Goal: Navigation & Orientation: Find specific page/section

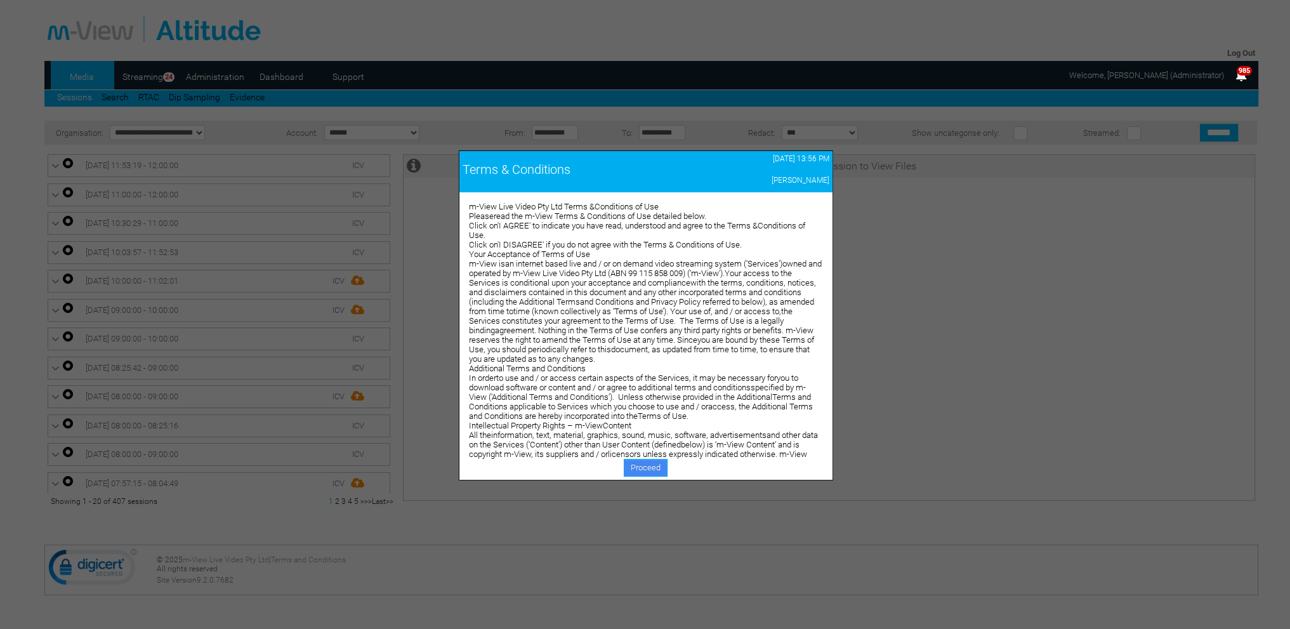
click at [647, 462] on link "Proceed" at bounding box center [646, 468] width 44 height 18
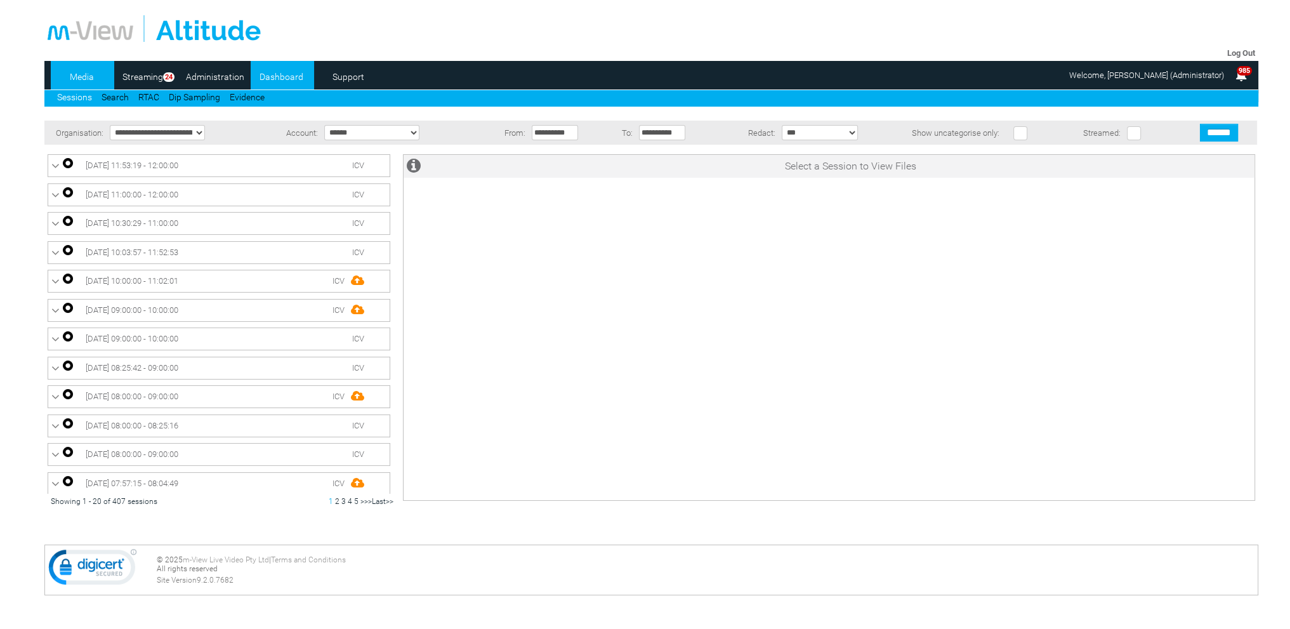
click at [294, 79] on link "Dashboard" at bounding box center [282, 76] width 62 height 19
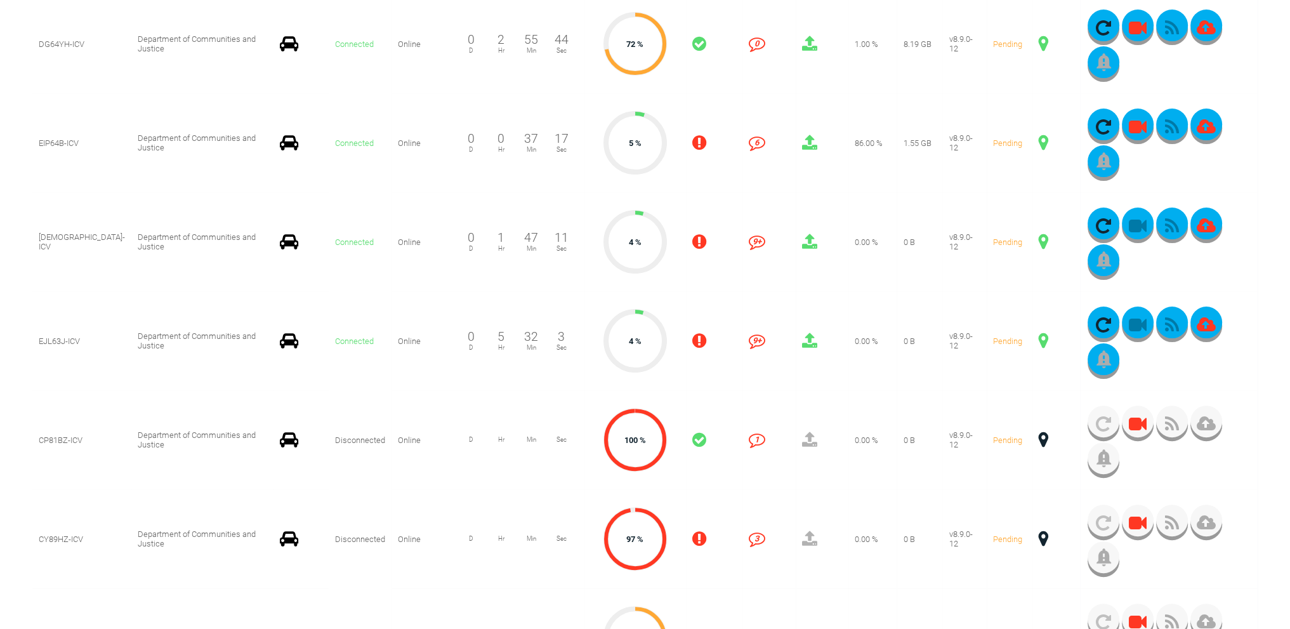
scroll to position [444, 0]
